Goal: Task Accomplishment & Management: Use online tool/utility

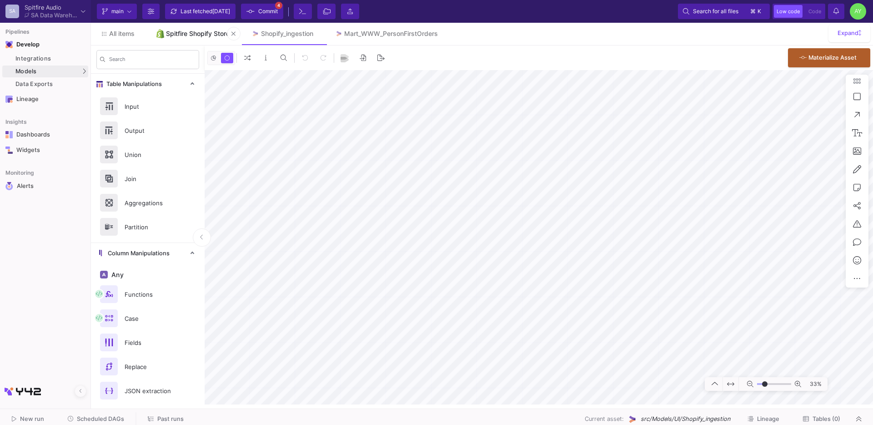
click at [194, 32] on div "Spitfire Shopify Store" at bounding box center [198, 33] width 64 height 7
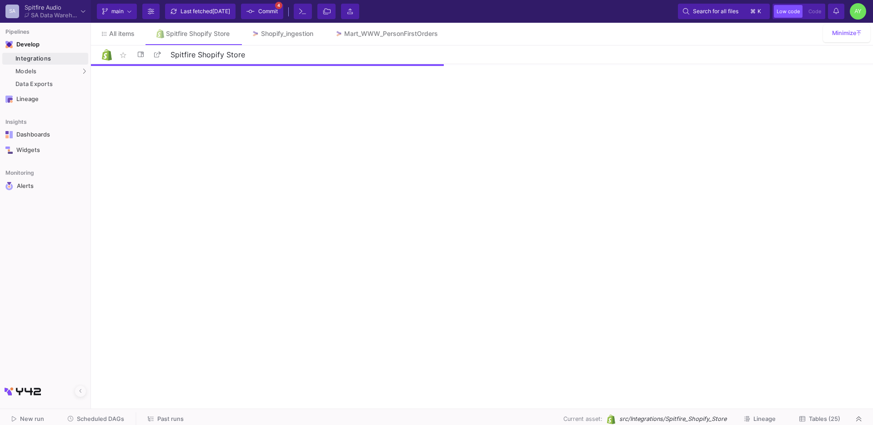
click at [825, 423] on button "Tables (25)" at bounding box center [819, 419] width 63 height 14
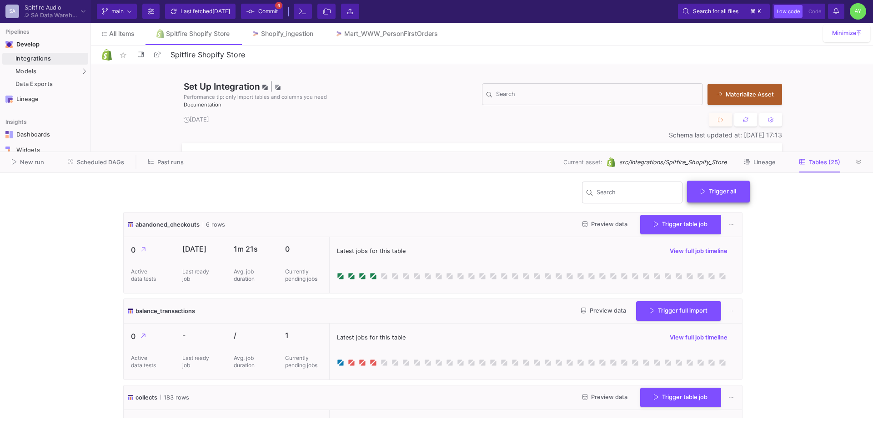
click at [703, 198] on button "Trigger all" at bounding box center [718, 191] width 63 height 22
click at [728, 212] on button "Full import" at bounding box center [722, 213] width 74 height 22
click at [837, 10] on icon at bounding box center [835, 11] width 5 height 6
click at [836, 13] on icon at bounding box center [835, 11] width 5 height 6
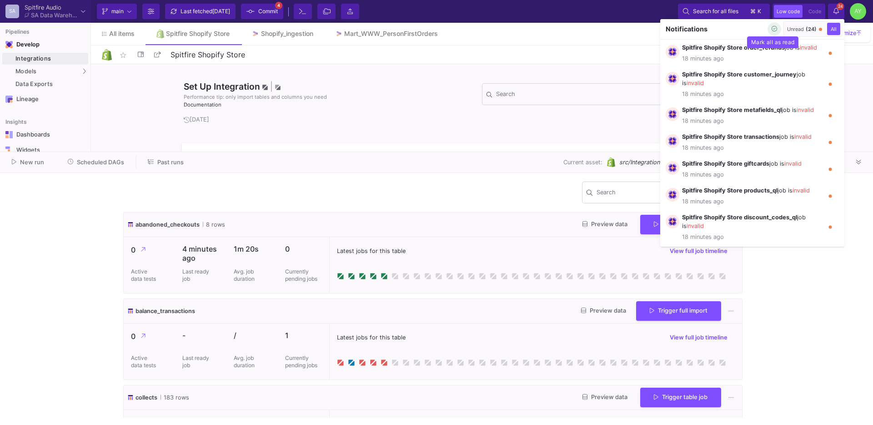
click at [773, 30] on icon "button" at bounding box center [774, 29] width 6 height 6
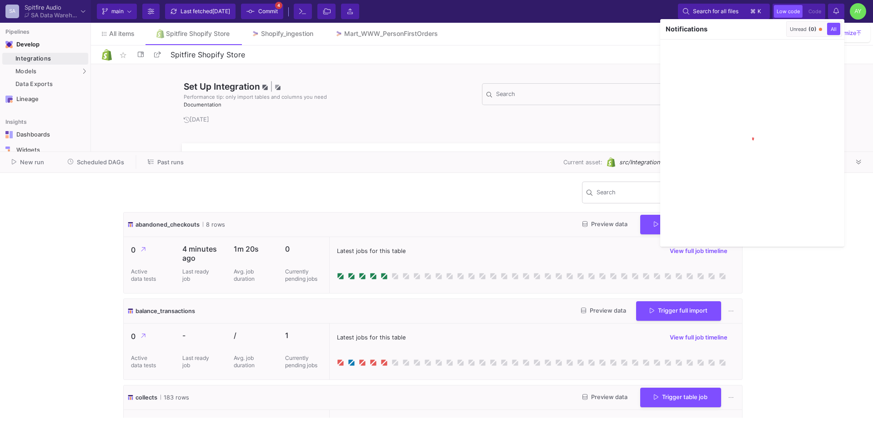
click at [829, 15] on div at bounding box center [436, 212] width 873 height 425
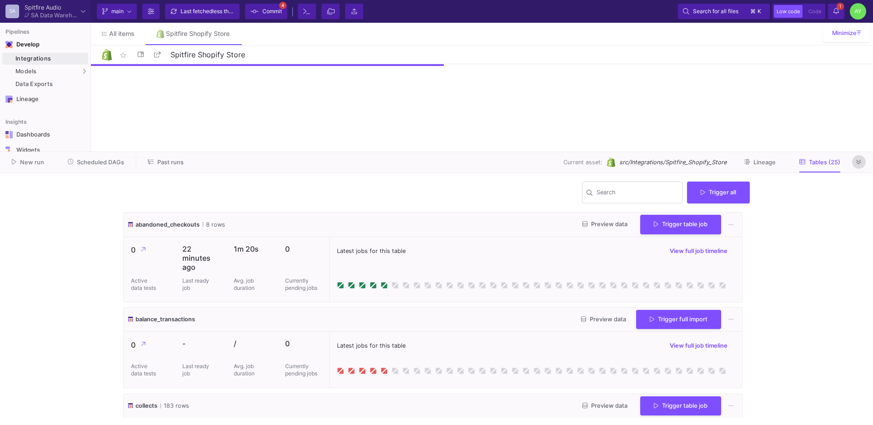
click at [856, 160] on icon at bounding box center [858, 162] width 5 height 6
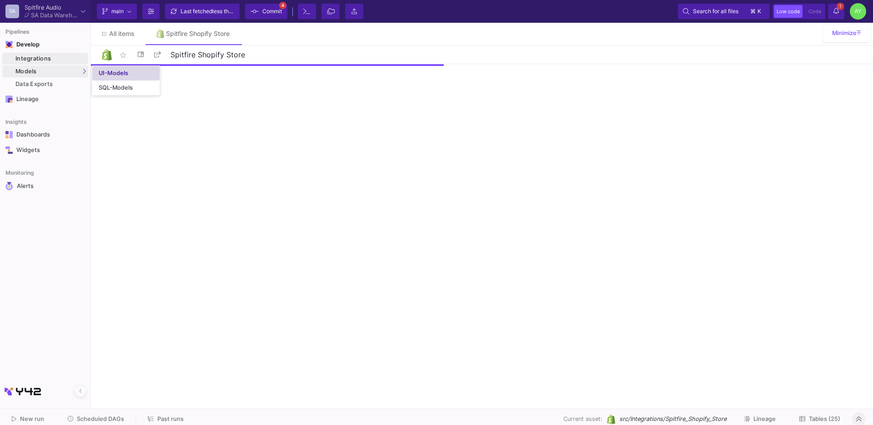
click at [121, 73] on div "UI-Models" at bounding box center [114, 73] width 30 height 7
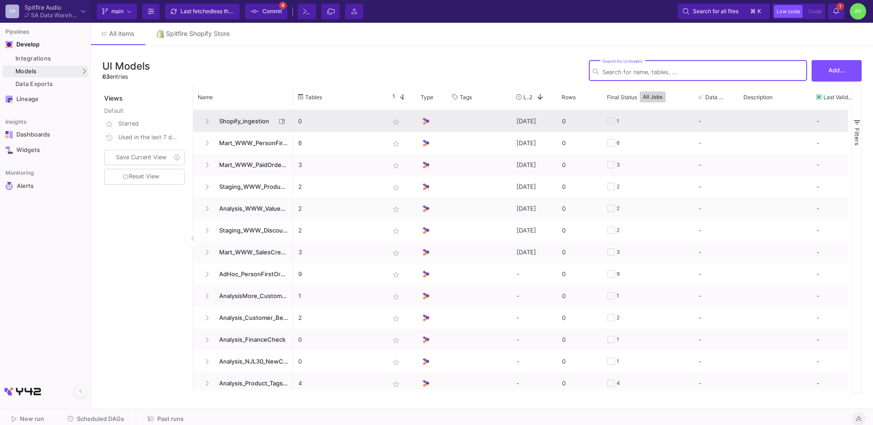
click at [235, 125] on span "Shopify_ingestion" at bounding box center [245, 120] width 62 height 21
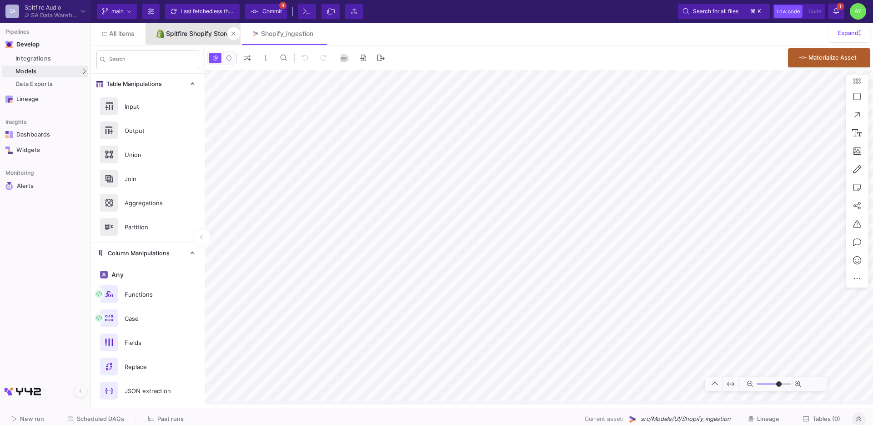
click at [192, 38] on link "Spitfire Shopify Store" at bounding box center [192, 34] width 95 height 22
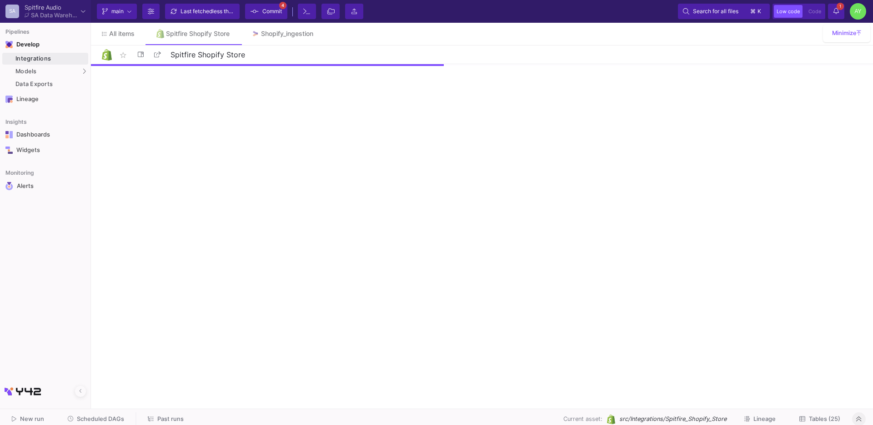
click at [841, 11] on button "1 1 Notifications" at bounding box center [836, 11] width 16 height 15
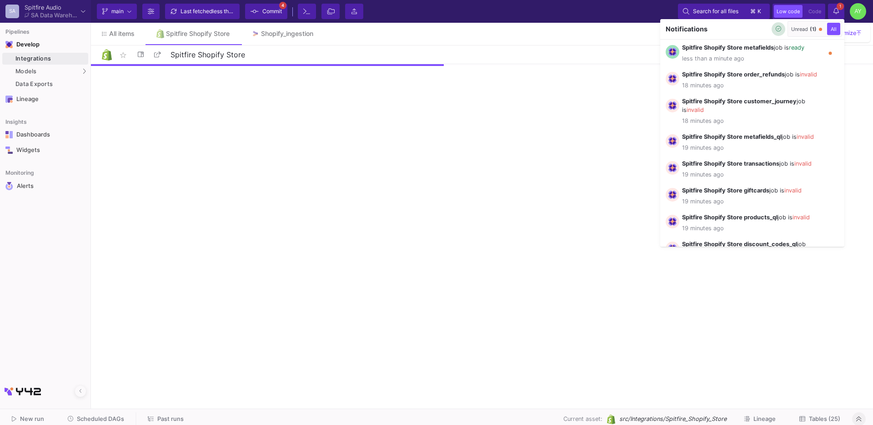
click at [775, 31] on icon "button" at bounding box center [778, 29] width 6 height 6
click at [423, 44] on div at bounding box center [436, 212] width 873 height 425
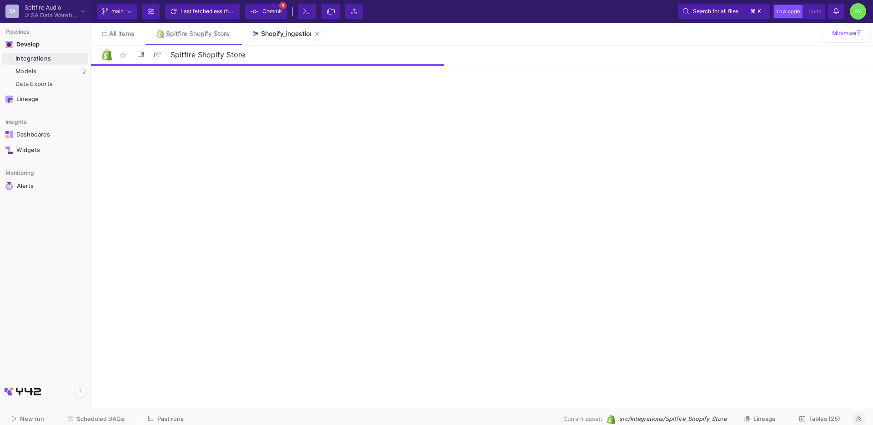
click at [270, 34] on div "Shopify_ingestion" at bounding box center [287, 33] width 52 height 7
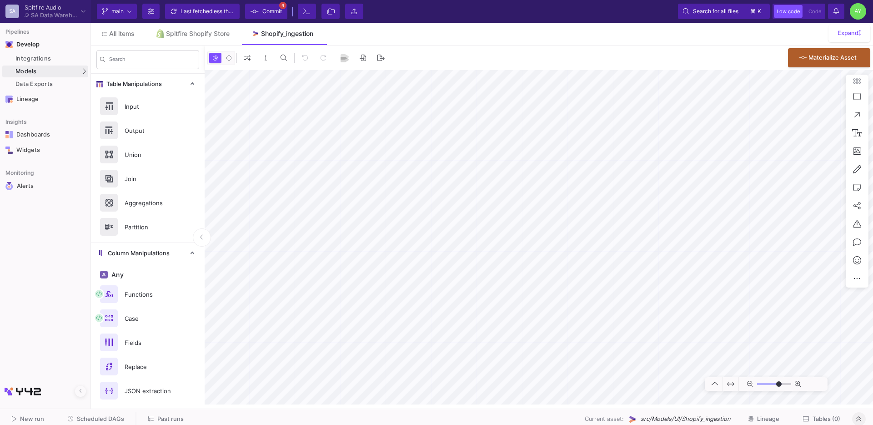
type input "-23"
